Goal: Task Accomplishment & Management: Manage account settings

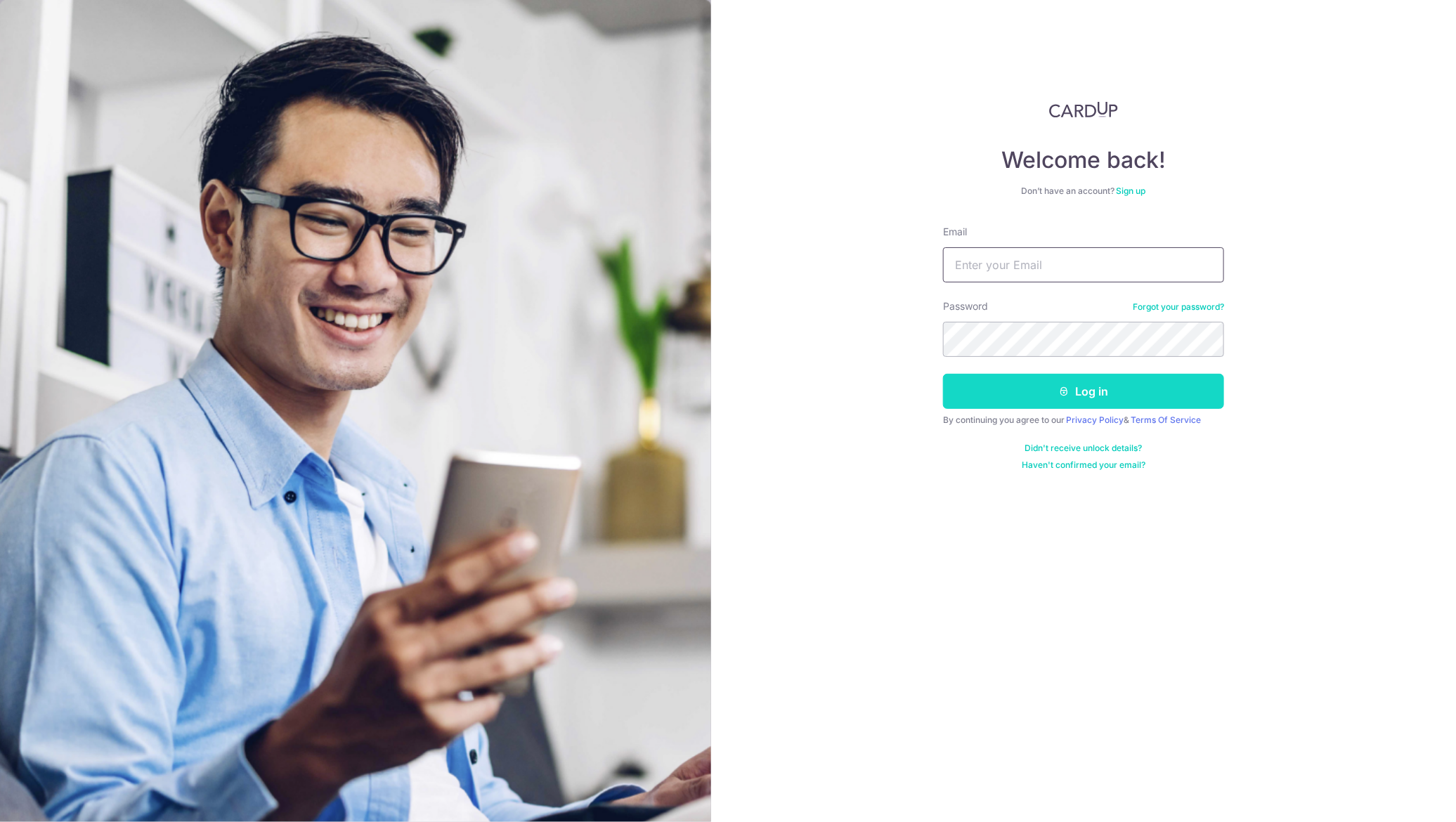
type input "[EMAIL_ADDRESS][DOMAIN_NAME]"
click at [978, 403] on button "Log in" at bounding box center [1083, 392] width 281 height 35
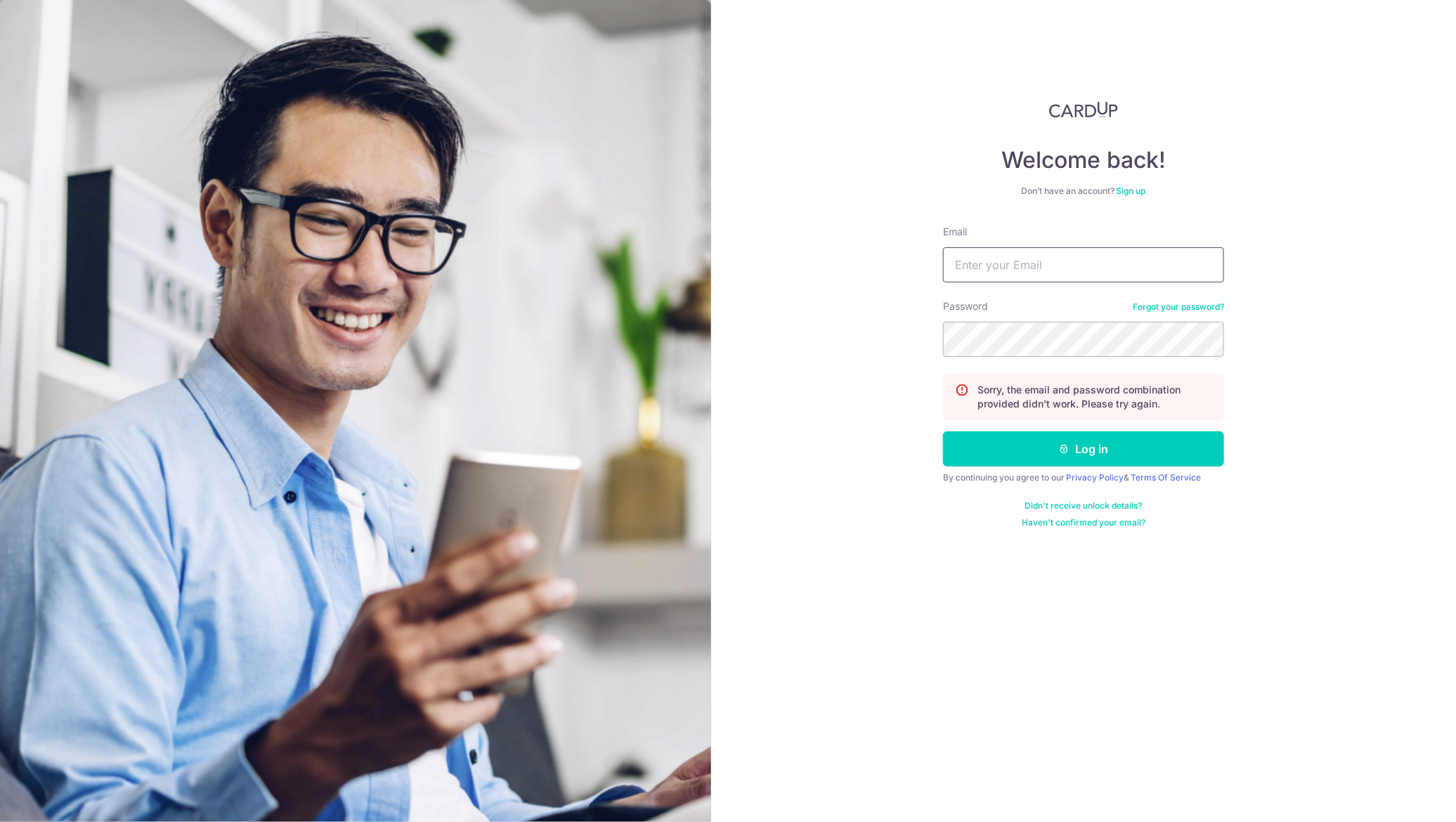
type input "[EMAIL_ADDRESS][DOMAIN_NAME]"
click at [943, 432] on button "Log in" at bounding box center [1083, 450] width 281 height 35
type input "[EMAIL_ADDRESS][DOMAIN_NAME]"
click at [943, 432] on button "Log in" at bounding box center [1083, 450] width 281 height 35
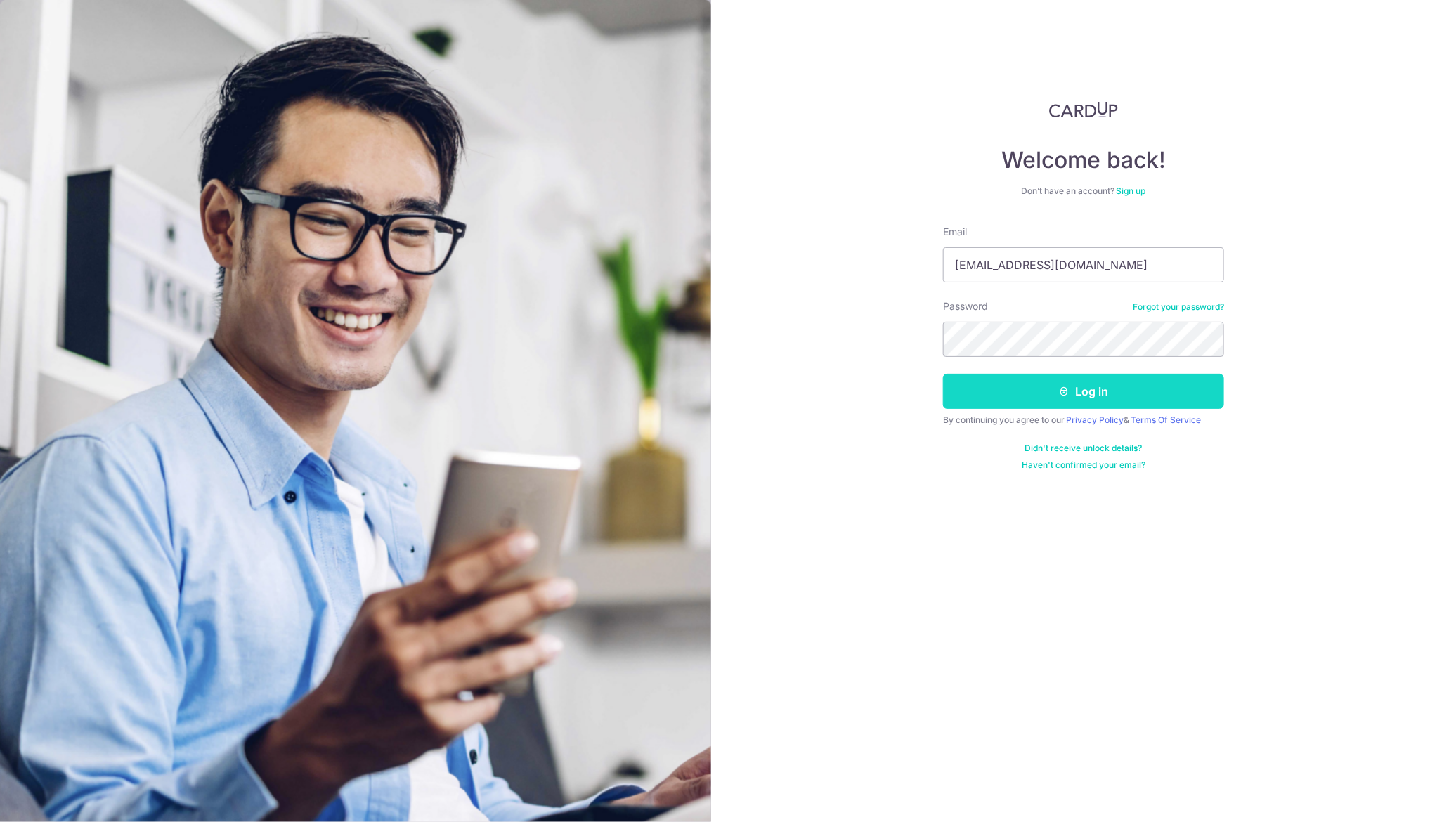
type input "amirazhar94@gmail.com"
click at [1079, 383] on button "Log in" at bounding box center [1083, 392] width 281 height 35
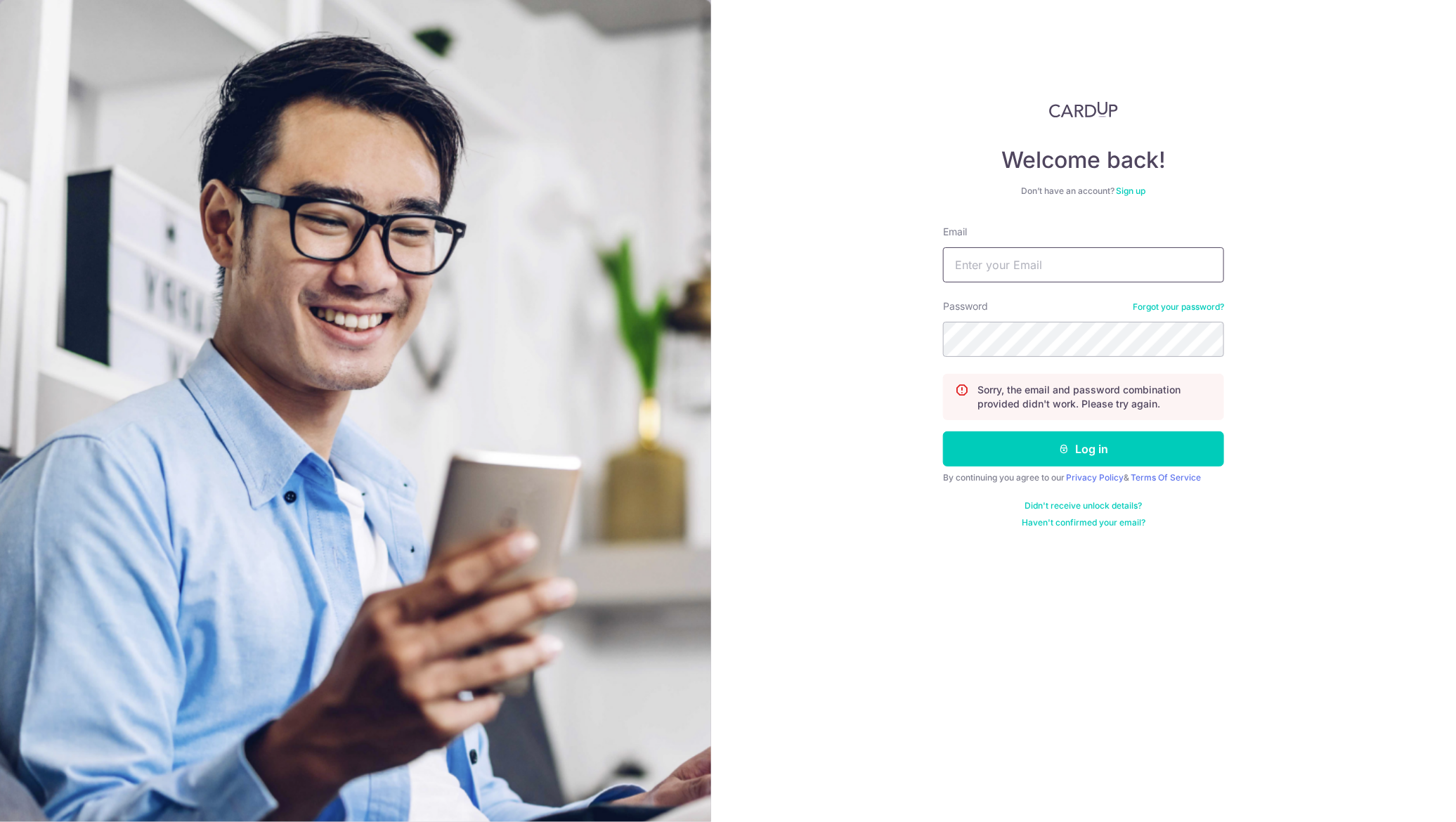
type input "amirazhar94@gmail.com"
click at [1036, 263] on input "amirazhar94@gmail.com" at bounding box center [1083, 265] width 281 height 35
type input "[EMAIL_ADDRESS][DOMAIN_NAME]"
click at [1297, 392] on div "Welcome back! Don’t have an account? Sign up Email hello@maia.house Password Fo…" at bounding box center [1083, 411] width 745 height 822
click at [1185, 442] on button "Log in" at bounding box center [1083, 450] width 281 height 35
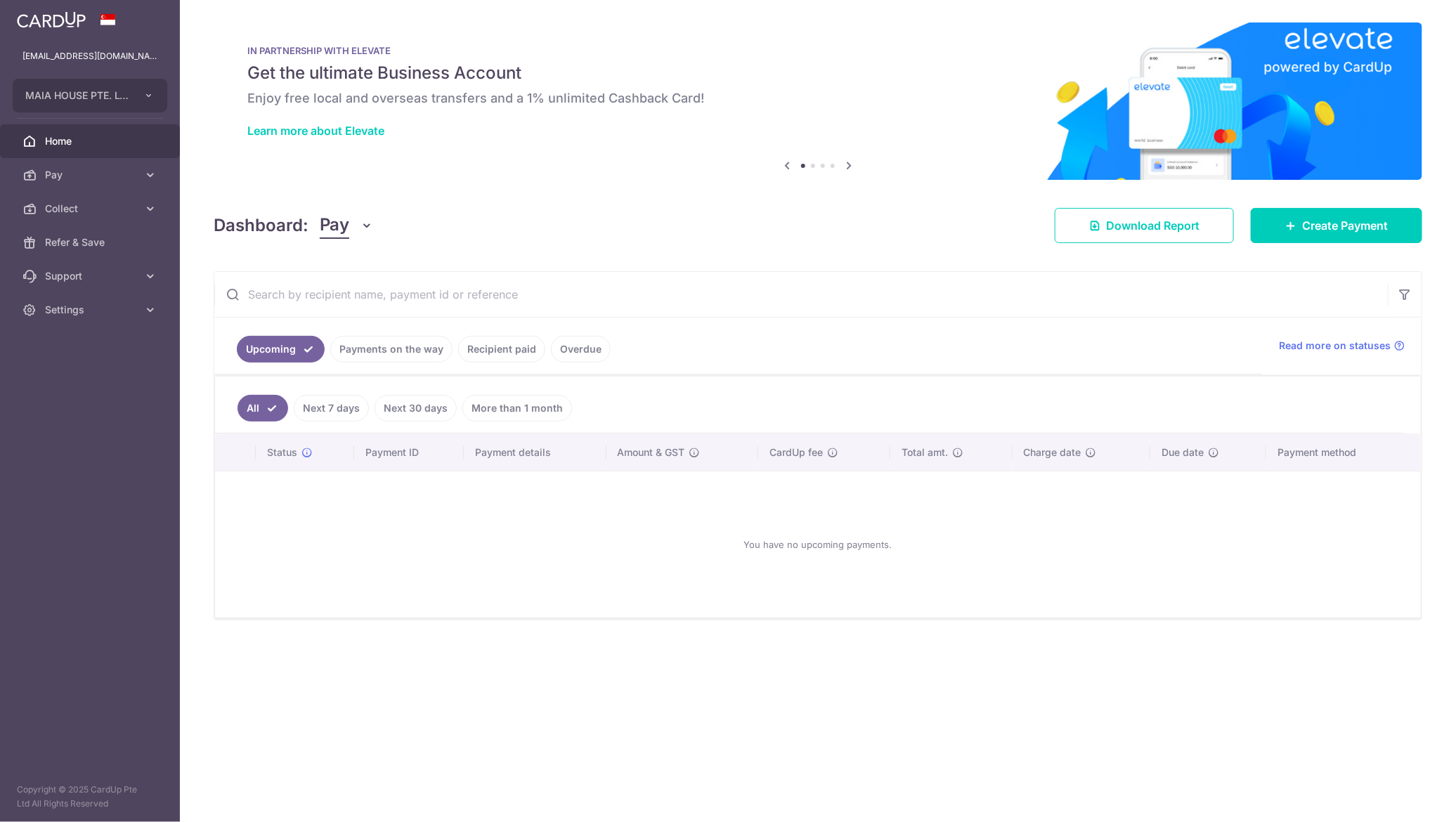
click at [511, 348] on div at bounding box center [735, 415] width 1471 height 830
click at [502, 352] on link "Recipient paid" at bounding box center [501, 349] width 87 height 27
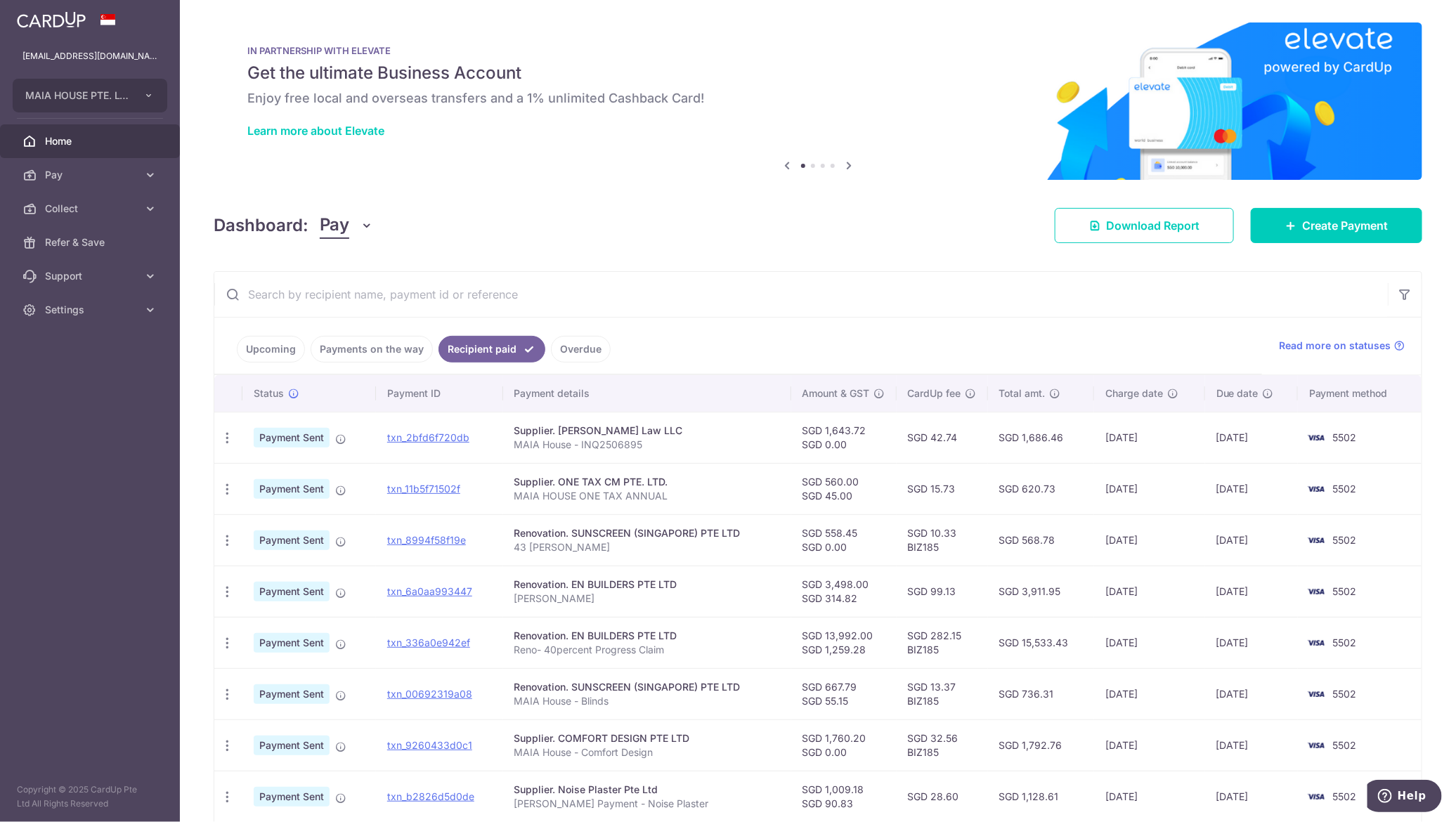
scroll to position [169, 0]
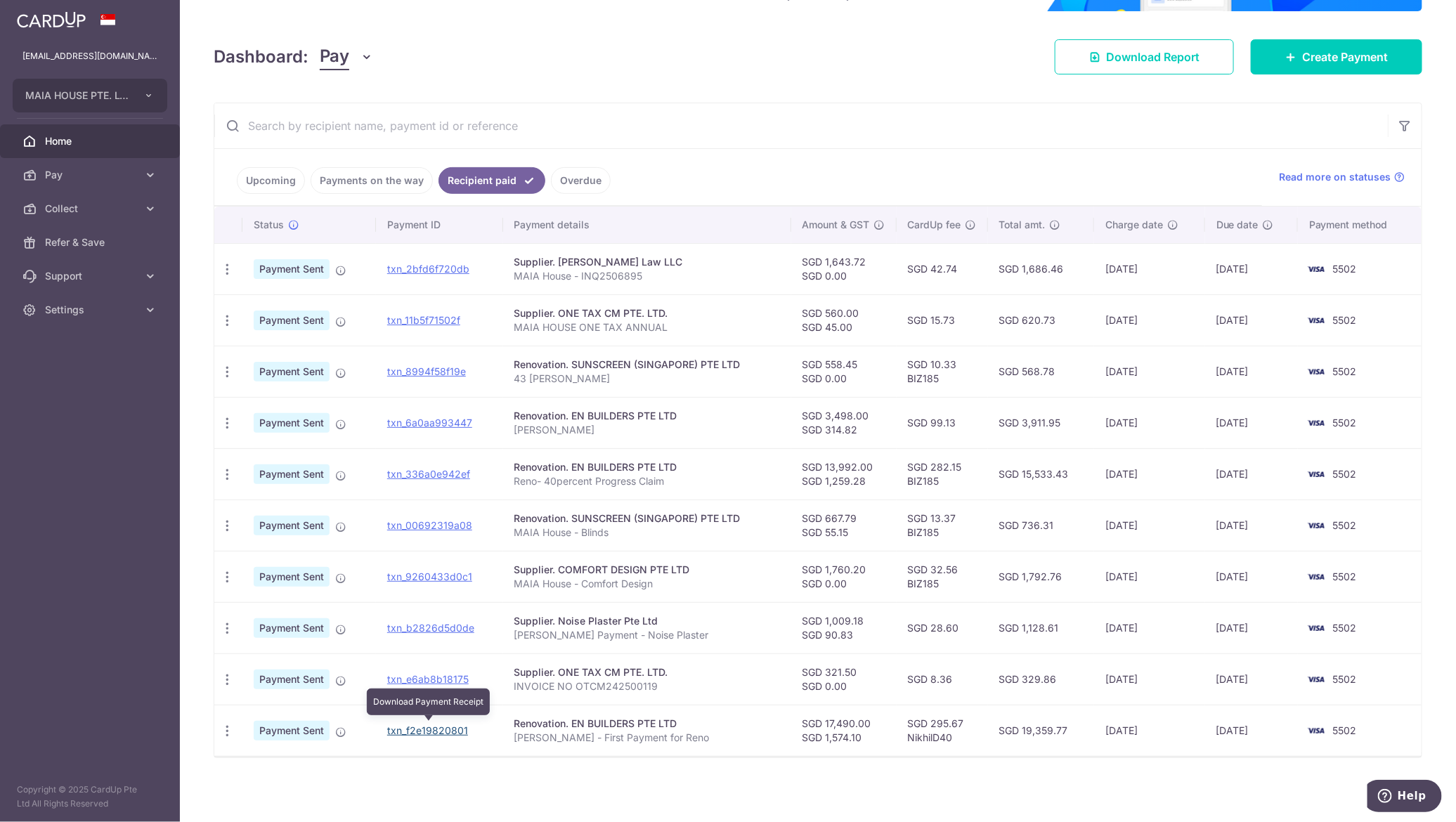
click at [440, 729] on link "txn_f2e19820801" at bounding box center [427, 731] width 81 height 12
click at [641, 785] on div "× Pause Schedule Pause all future payments in this series Pause just this one p…" at bounding box center [818, 411] width 1276 height 822
click at [628, 719] on div "Renovation. EN BUILDERS PTE LTD" at bounding box center [646, 723] width 266 height 14
click at [229, 731] on icon "button" at bounding box center [228, 731] width 15 height 15
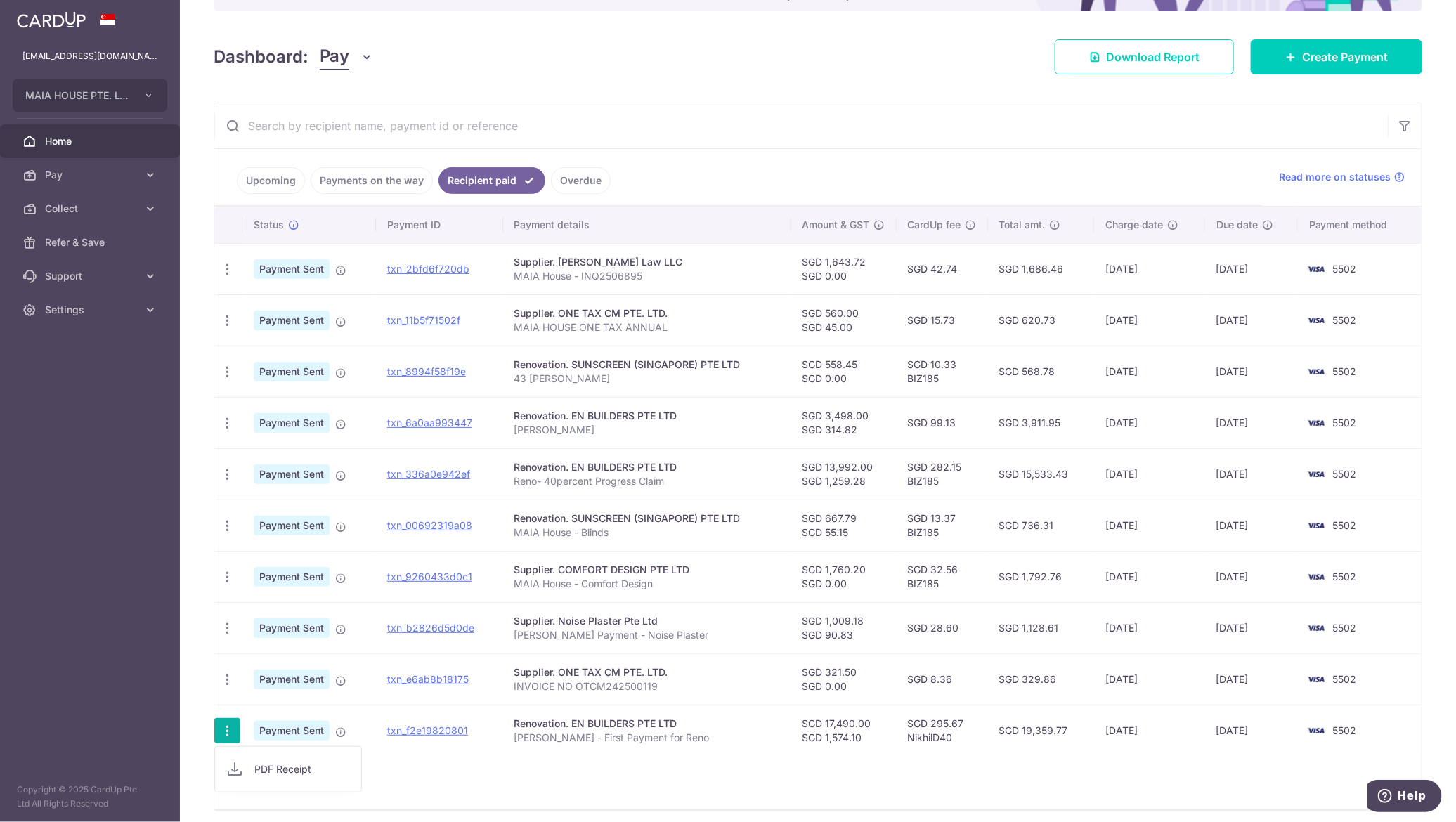
click at [250, 776] on link "PDF Receipt" at bounding box center [288, 770] width 146 height 34
